Goal: Transaction & Acquisition: Download file/media

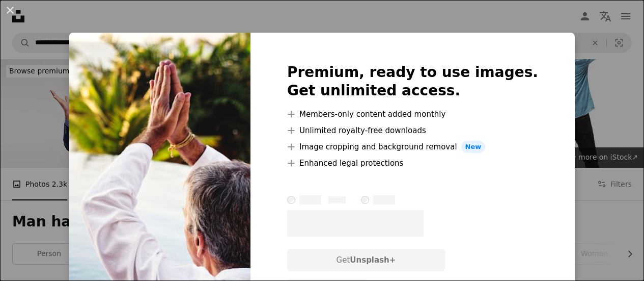
scroll to position [916, 0]
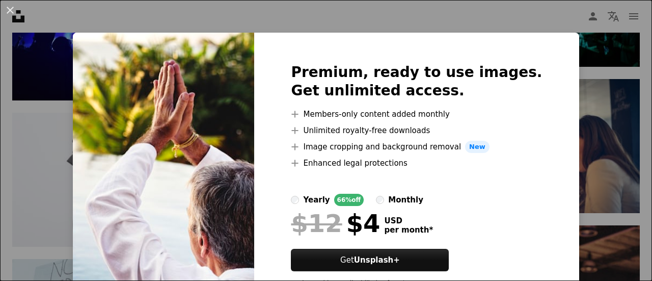
click at [574, 154] on div "An X shape Premium, ready to use images. Get unlimited access. A plus sign Memb…" at bounding box center [326, 140] width 652 height 281
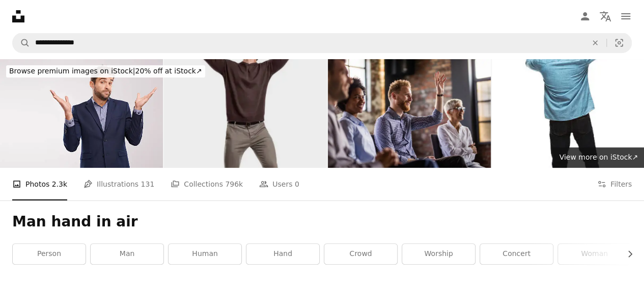
click at [281, 149] on img at bounding box center [245, 113] width 163 height 108
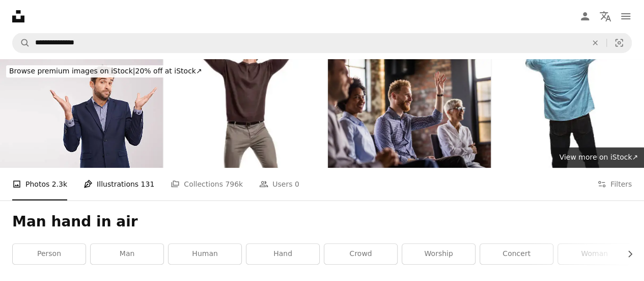
click at [107, 189] on link "Pen Tool Illustrations 131" at bounding box center [118, 184] width 71 height 33
click at [107, 189] on li "Pen Tool Illustrations 131" at bounding box center [118, 184] width 71 height 33
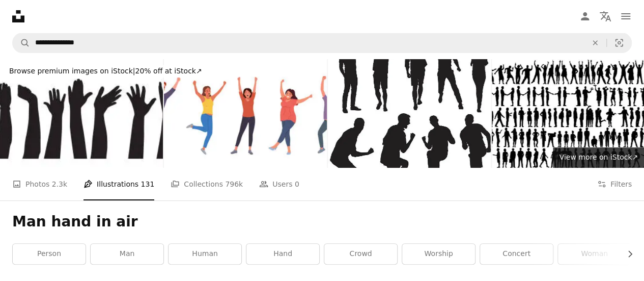
click at [225, 189] on ul "A photo Photos 2.3k Pen Tool Illustrations 131 A stack of folders Collections 7…" at bounding box center [155, 184] width 287 height 33
click at [185, 196] on link "A stack of folders Collections 796k" at bounding box center [207, 184] width 72 height 33
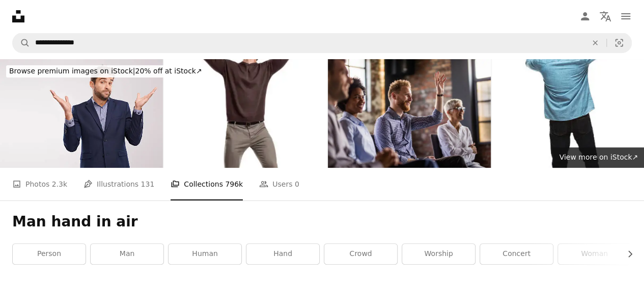
click at [183, 192] on li "A stack of folders Collections 796k" at bounding box center [207, 184] width 72 height 33
click at [32, 259] on link "person" at bounding box center [49, 253] width 73 height 20
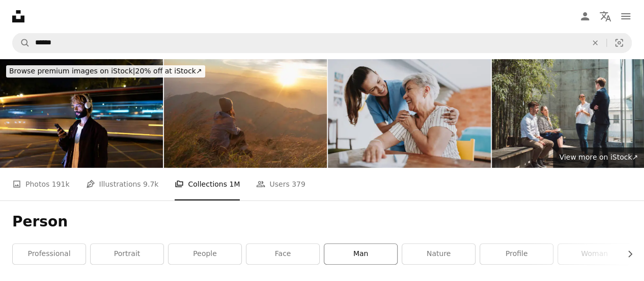
click at [342, 252] on link "man" at bounding box center [360, 253] width 73 height 20
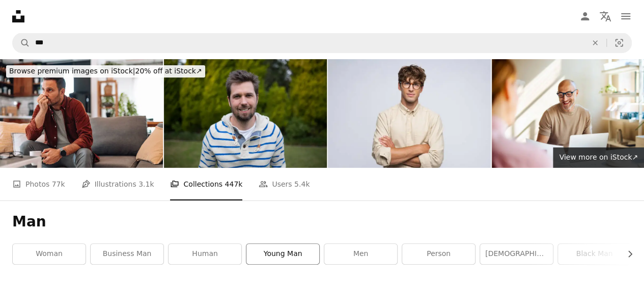
click at [292, 248] on link "young man" at bounding box center [282, 253] width 73 height 20
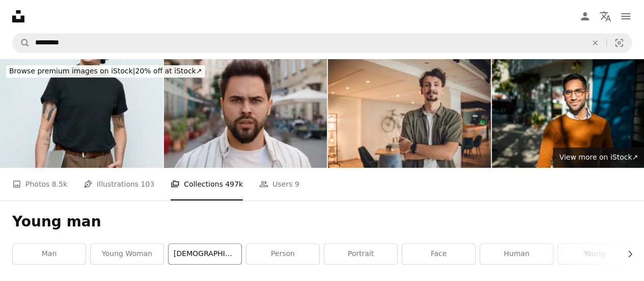
click at [205, 257] on link "[DEMOGRAPHIC_DATA]" at bounding box center [205, 253] width 73 height 20
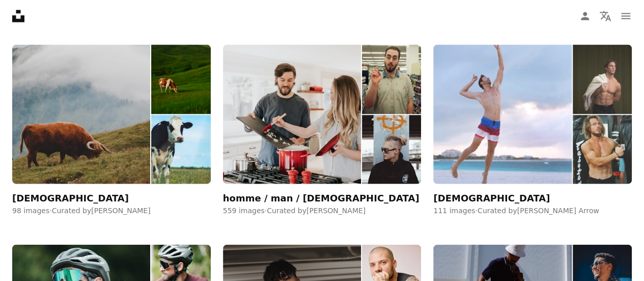
scroll to position [1018, 0]
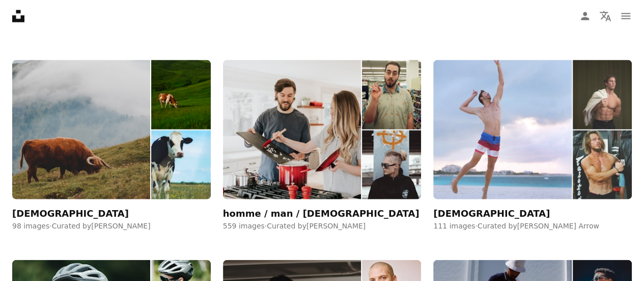
click at [552, 187] on img at bounding box center [502, 129] width 138 height 139
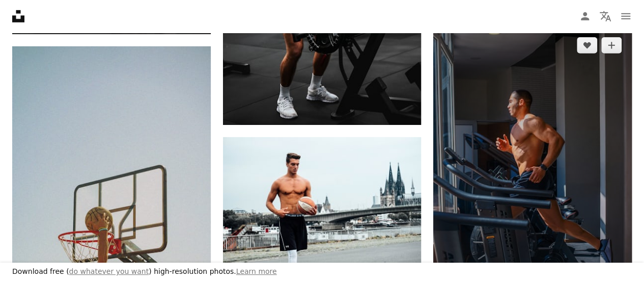
scroll to position [1629, 0]
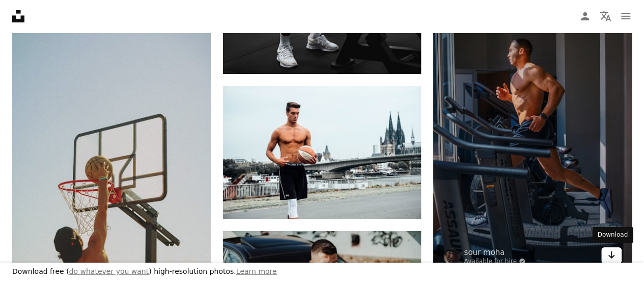
click at [613, 250] on icon "Arrow pointing down" at bounding box center [611, 254] width 8 height 12
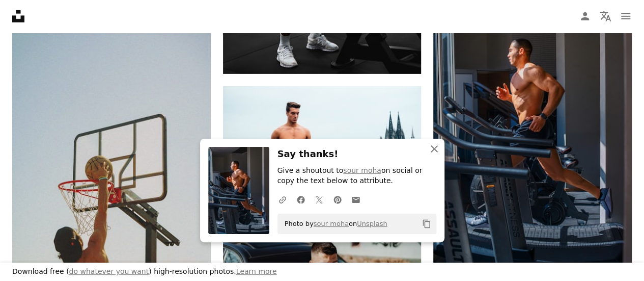
drag, startPoint x: 434, startPoint y: 146, endPoint x: 428, endPoint y: 148, distance: 6.9
click at [434, 146] on icon "An X shape" at bounding box center [434, 149] width 12 height 12
